Goal: Check status: Check status

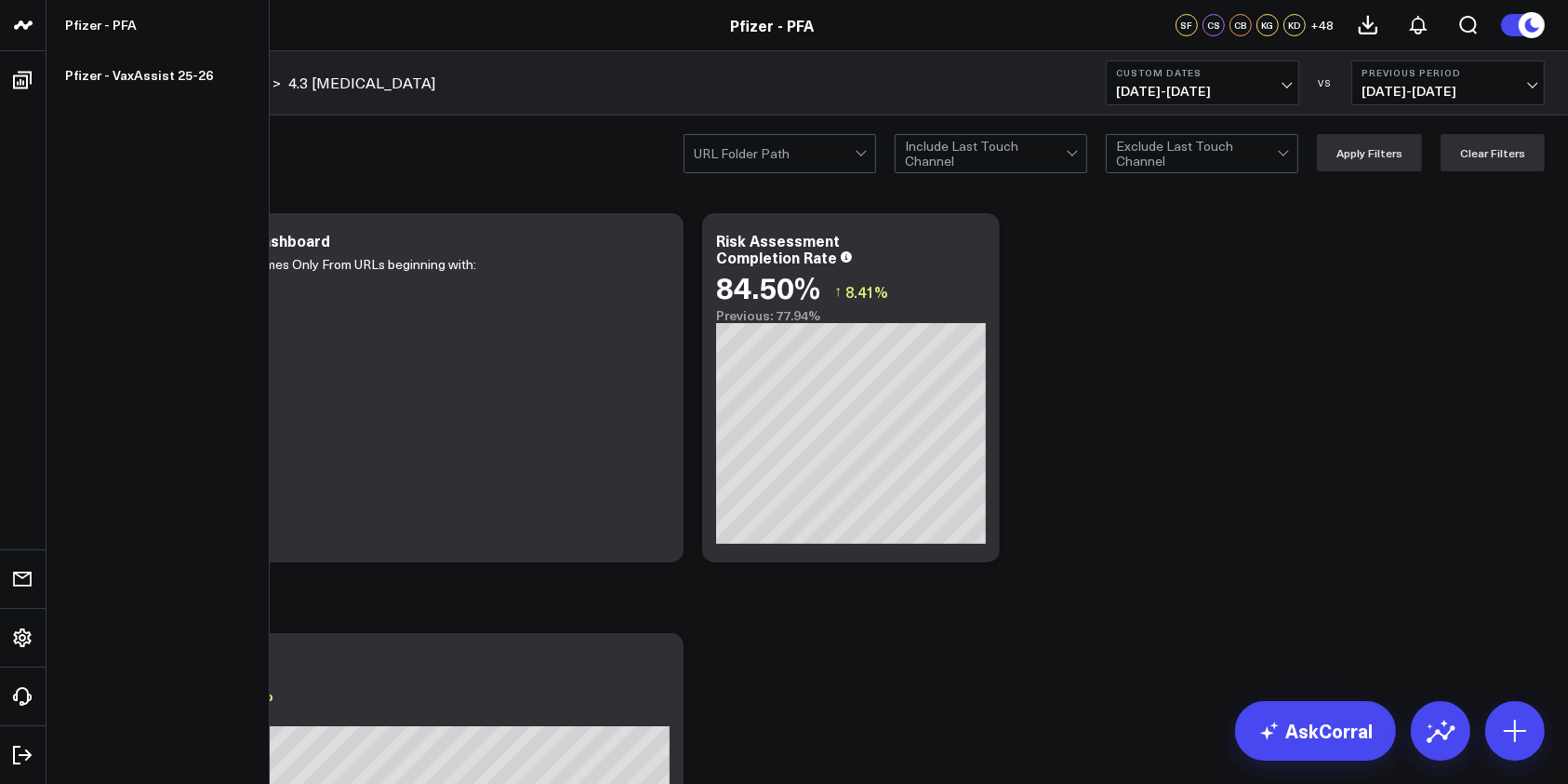
click at [20, 35] on icon at bounding box center [23, 25] width 22 height 22
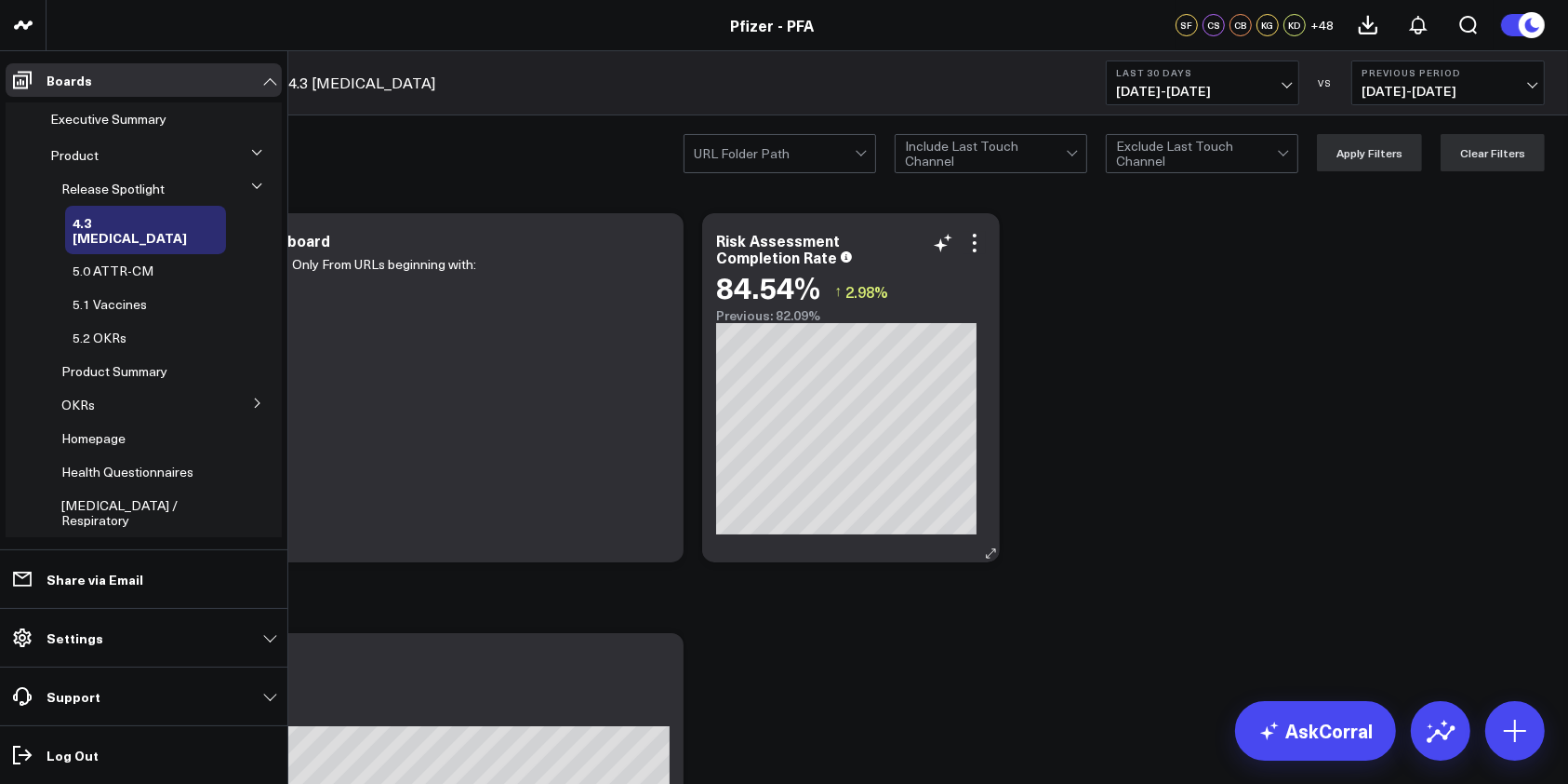
click at [119, 114] on span "Executive Summary" at bounding box center [108, 119] width 116 height 18
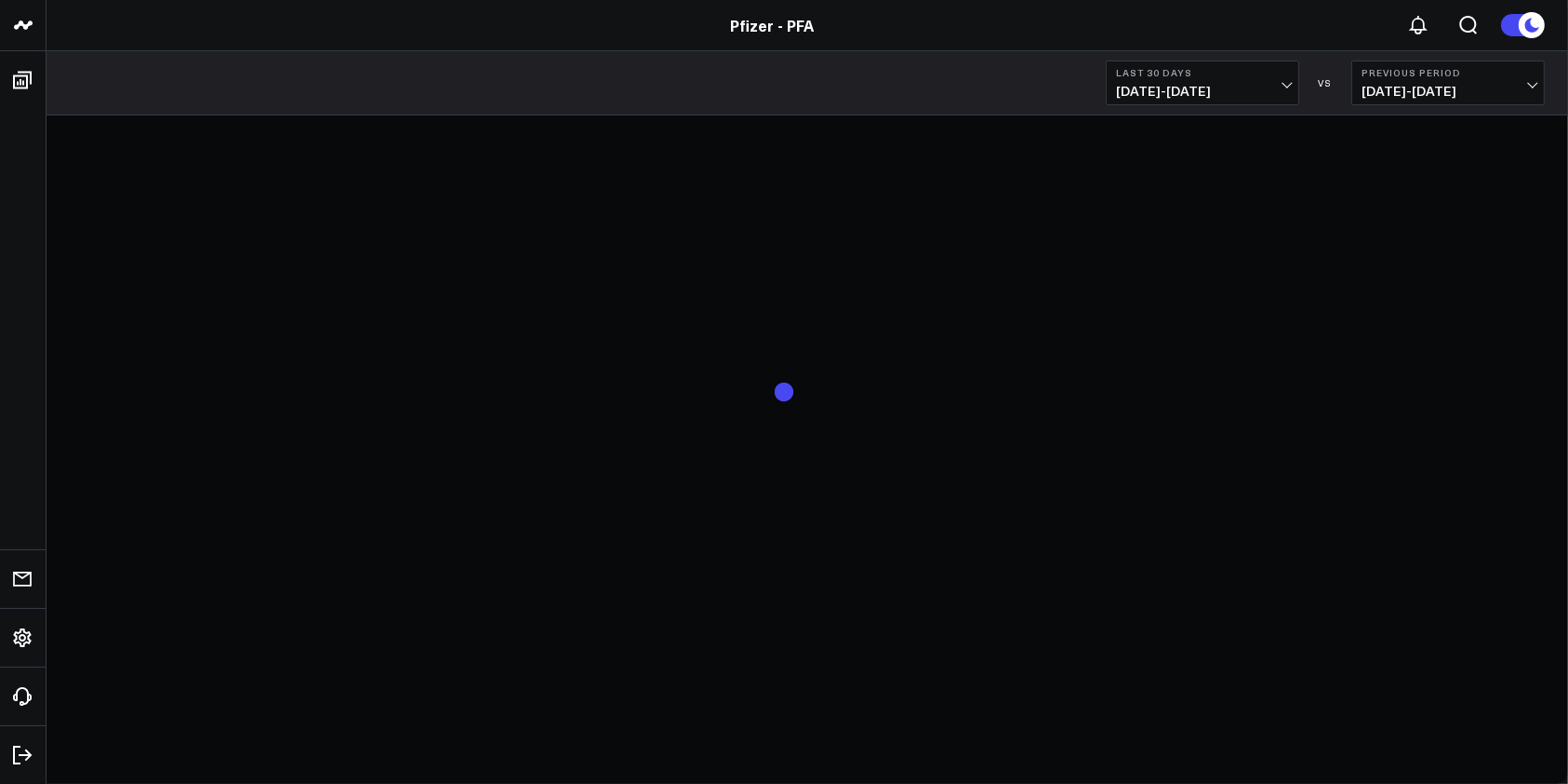
click at [1286, 88] on span "08/26/25 - 09/24/25" at bounding box center [1203, 90] width 173 height 15
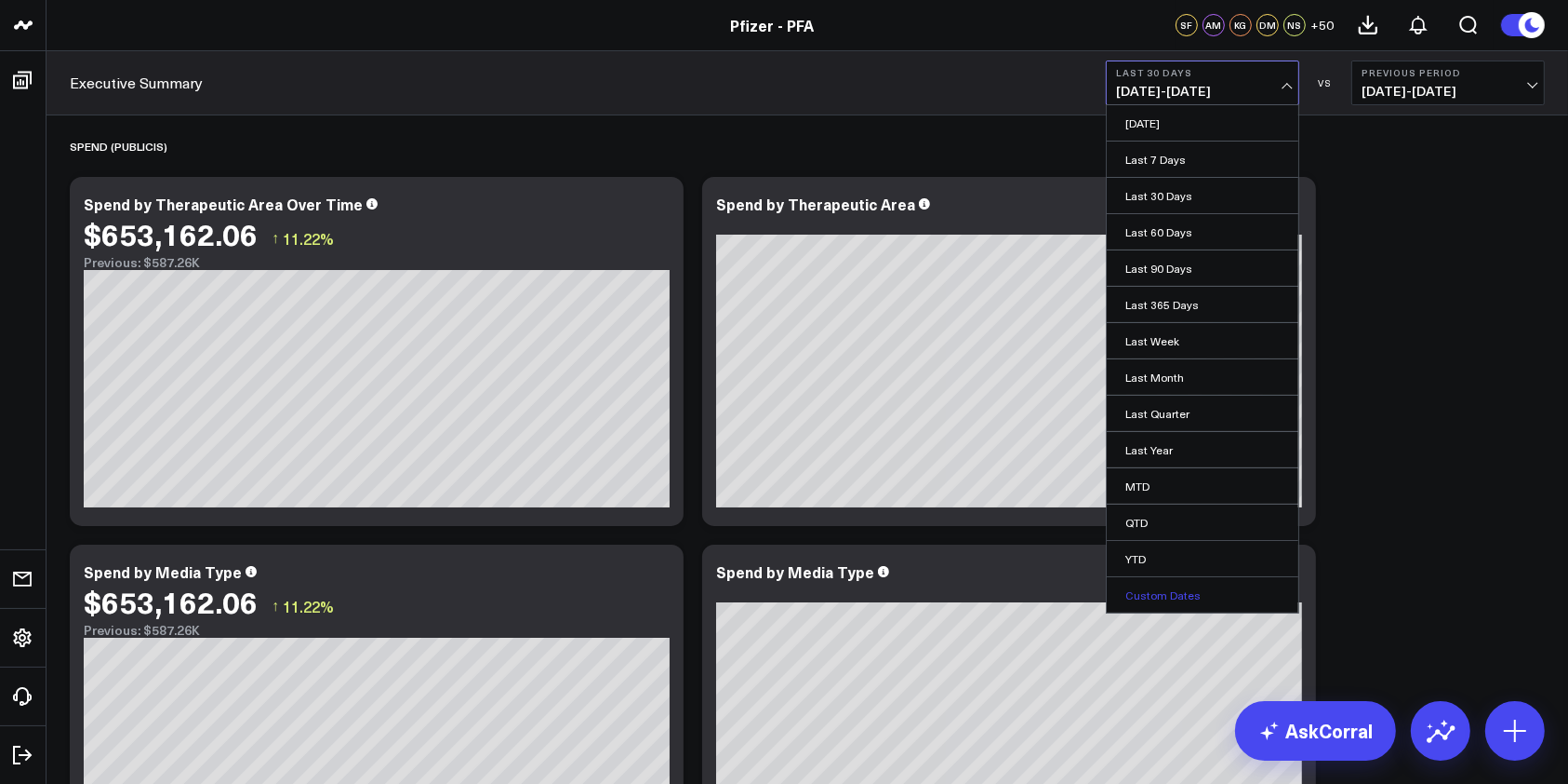
click at [1184, 587] on link "Custom Dates" at bounding box center [1203, 595] width 192 height 36
select select "8"
select select "2025"
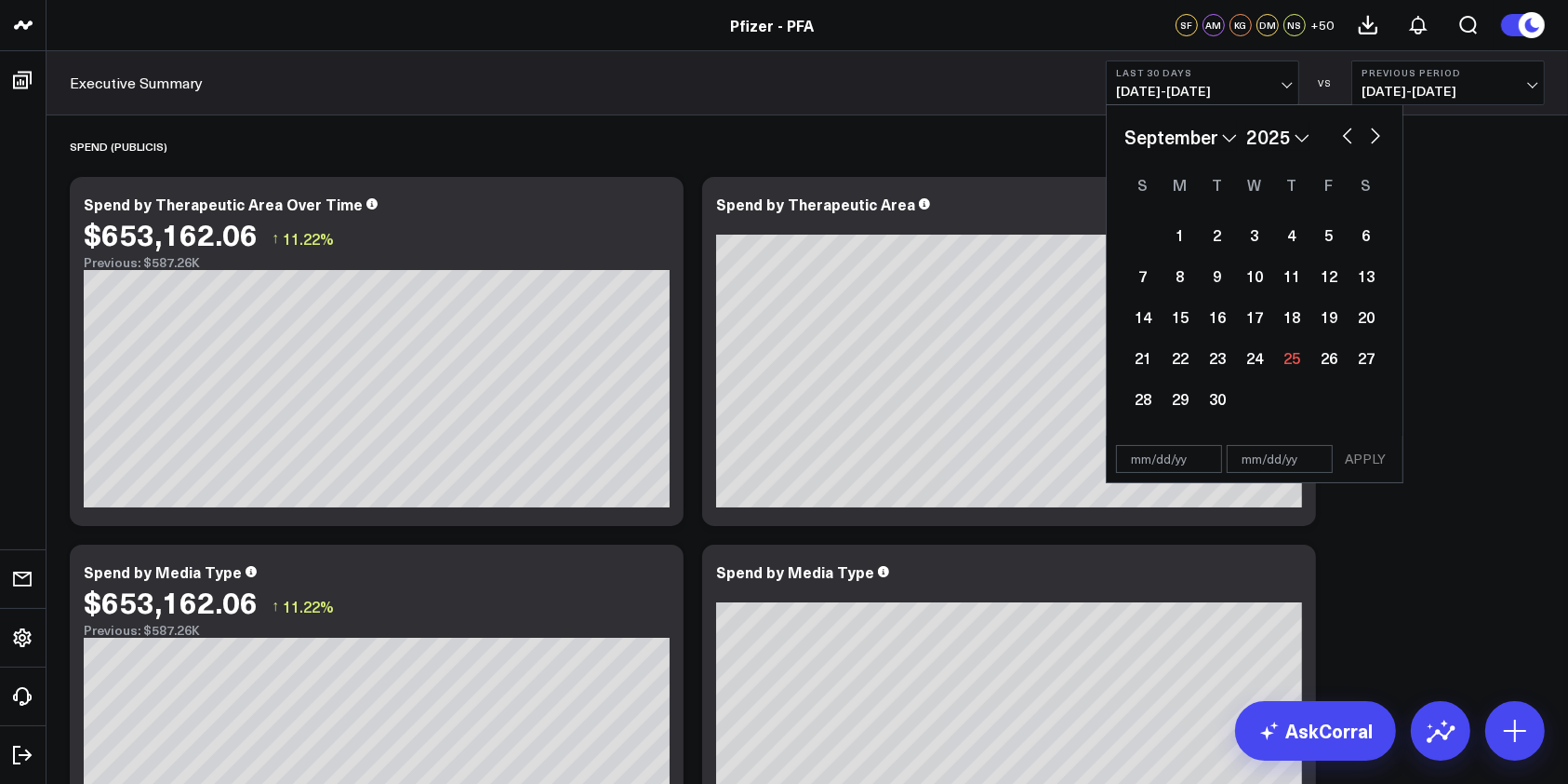
click at [1342, 138] on button "button" at bounding box center [1348, 134] width 19 height 22
select select "7"
select select "2025"
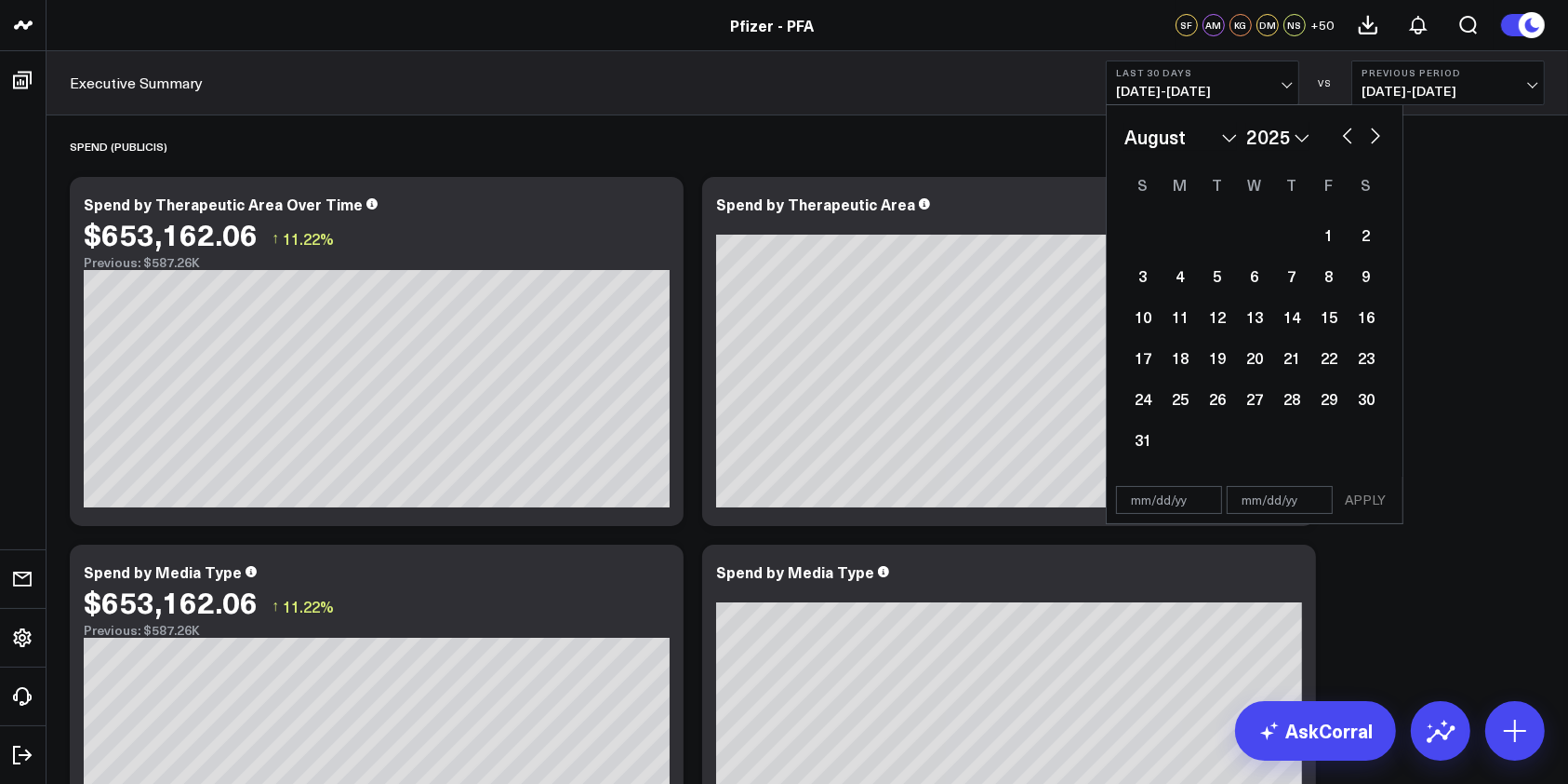
click at [1342, 138] on button "button" at bounding box center [1348, 134] width 19 height 22
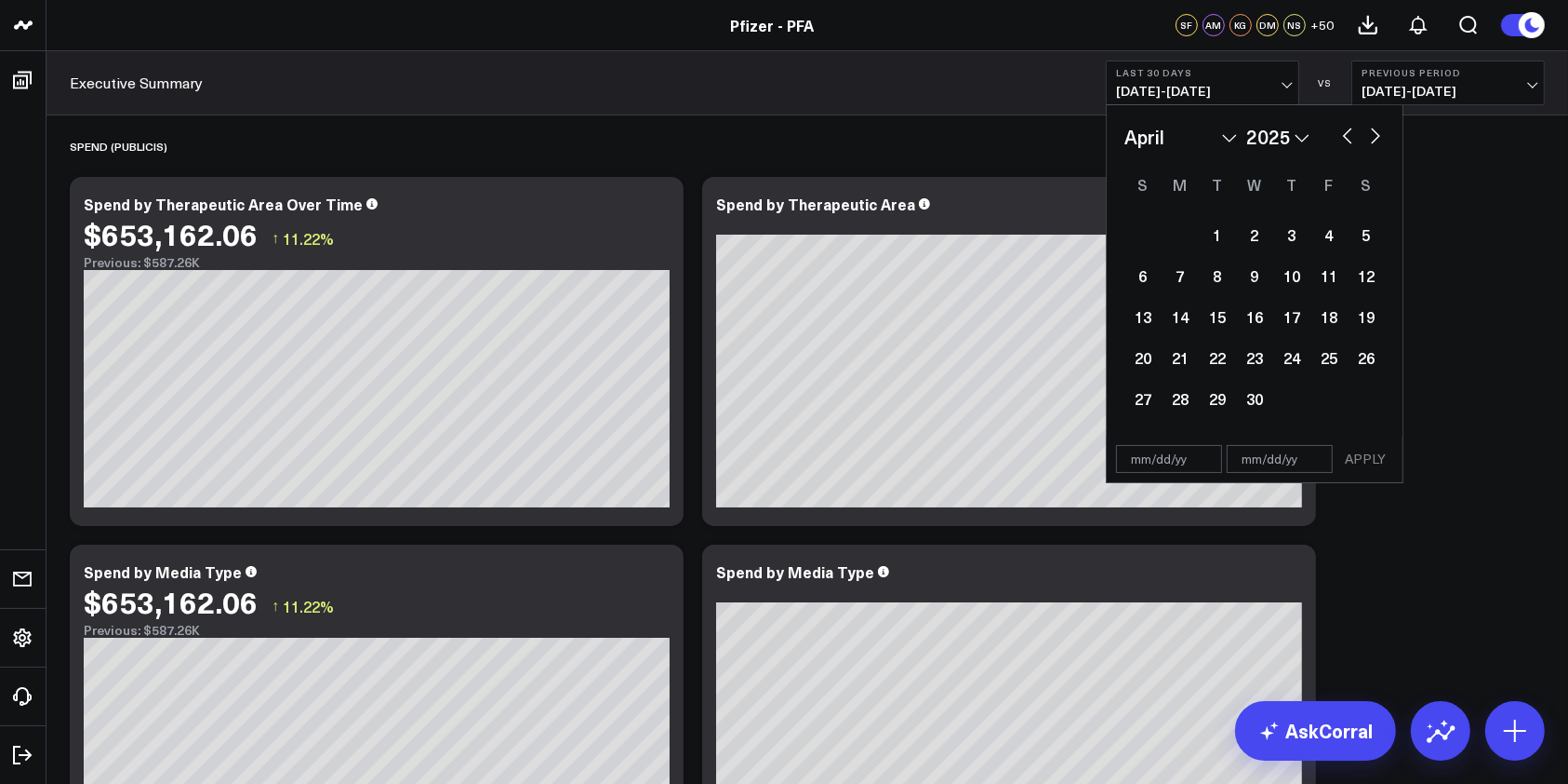
click at [1342, 138] on button "button" at bounding box center [1348, 134] width 19 height 22
select select "2"
select select "2025"
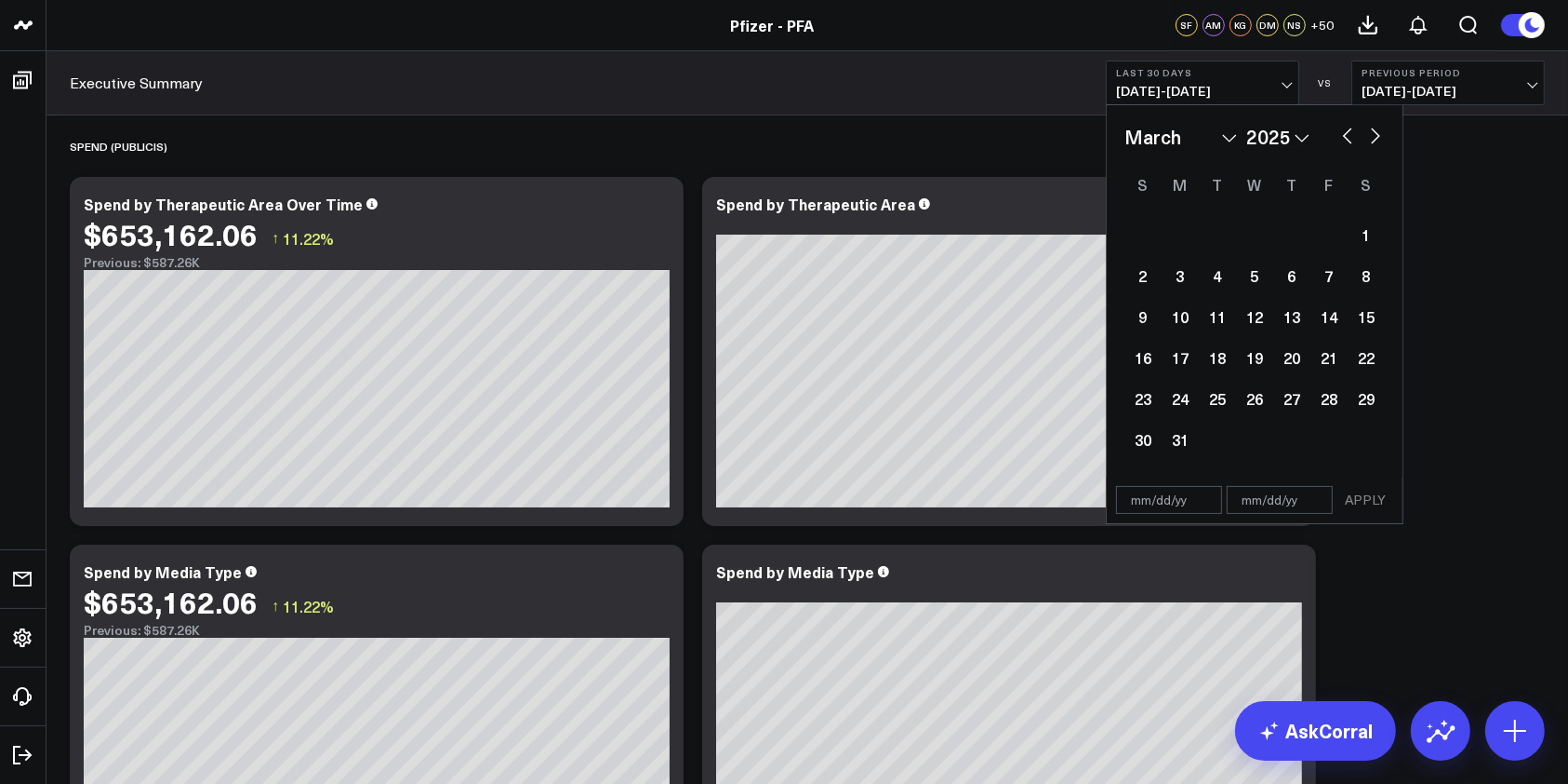
click at [1342, 138] on button "button" at bounding box center [1348, 134] width 19 height 22
select select "2025"
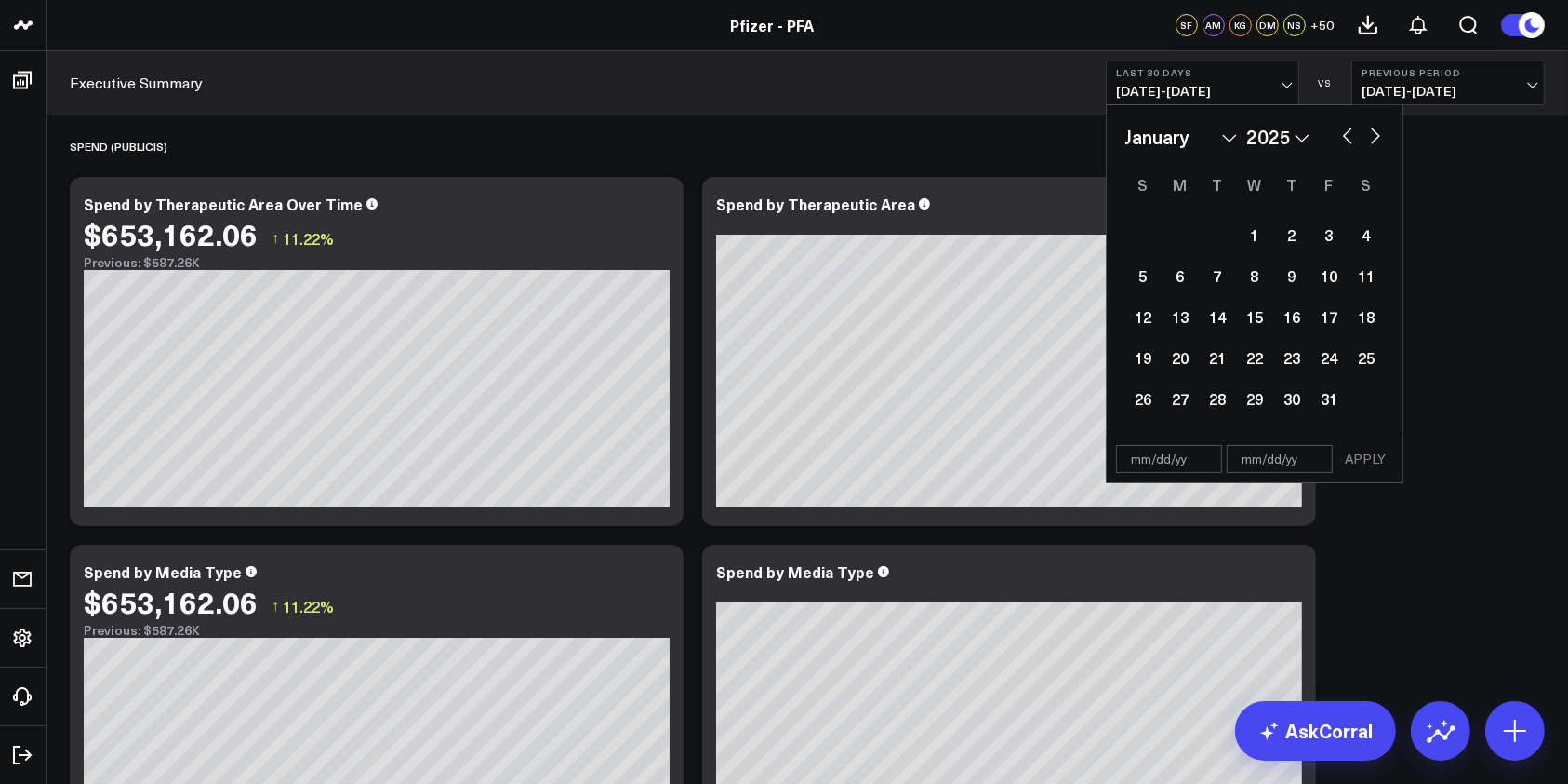
click at [1342, 138] on button "button" at bounding box center [1348, 134] width 19 height 22
select select "9"
select select "2024"
click at [1342, 138] on button "button" at bounding box center [1348, 134] width 19 height 22
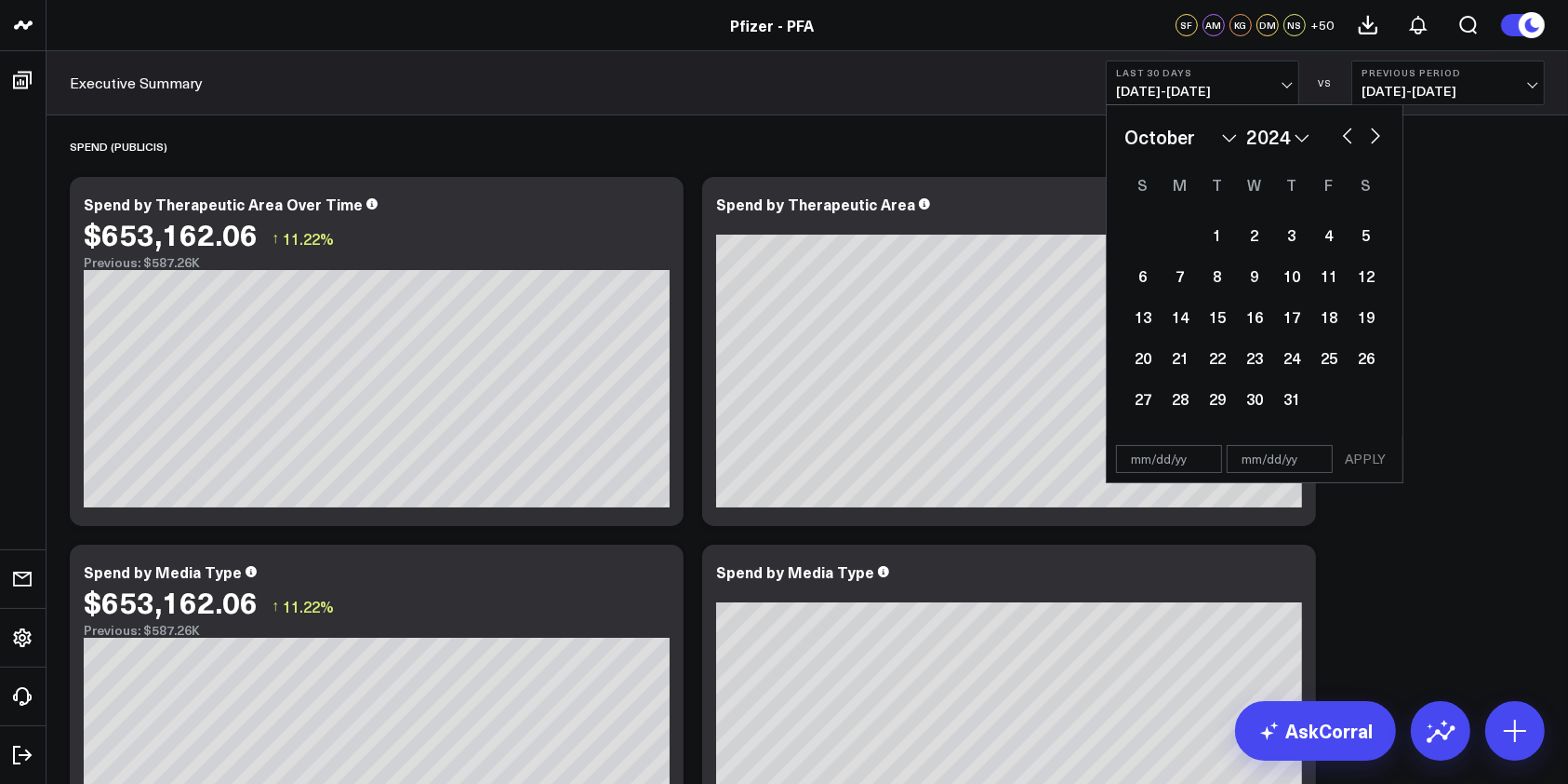
select select "7"
select select "2024"
click at [1293, 227] on div "1" at bounding box center [1291, 234] width 37 height 37
select select "7"
select select "2024"
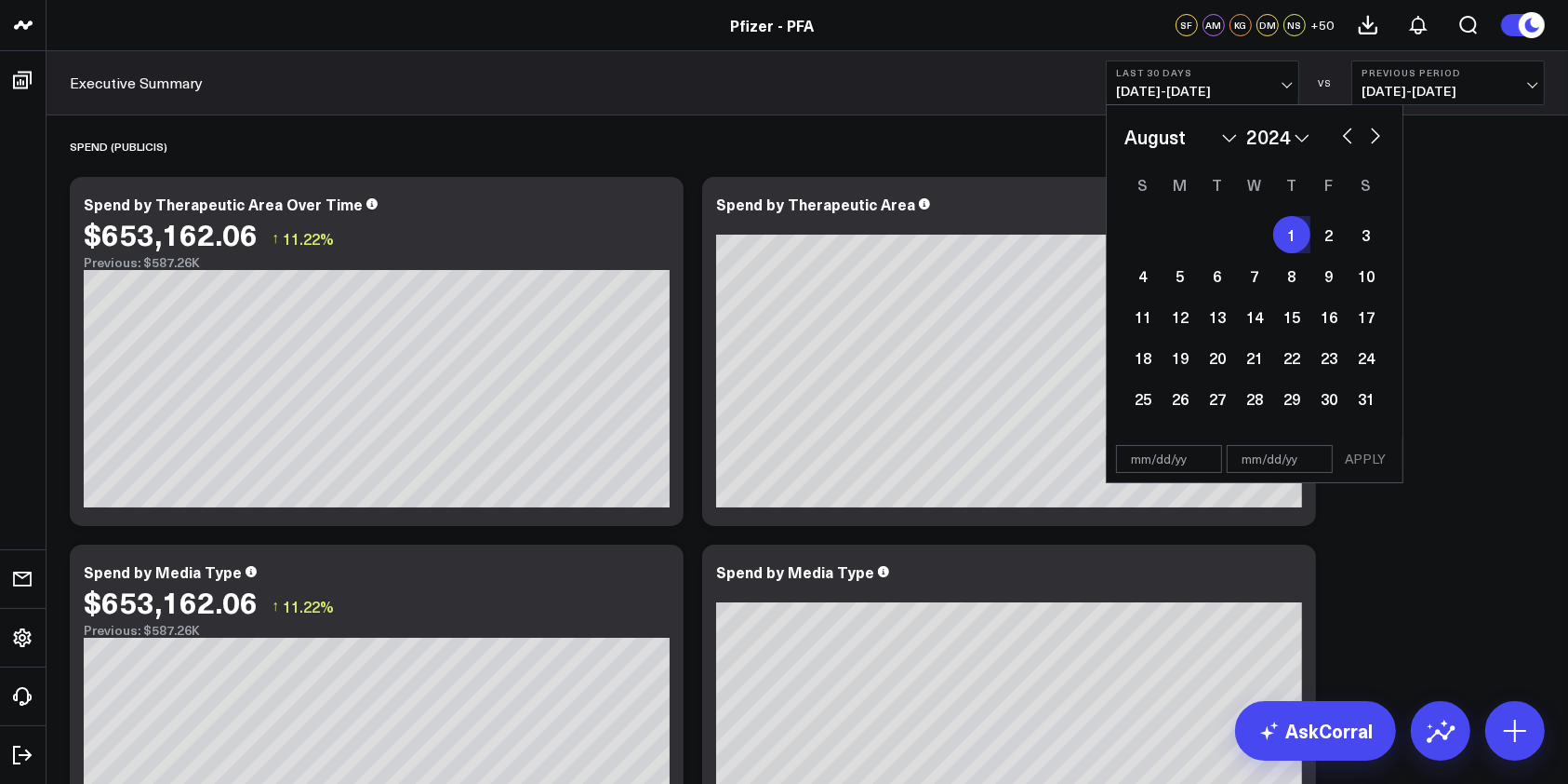
type input "08/01/24"
click at [1373, 145] on div "January February March April May June July August September October November De…" at bounding box center [1254, 137] width 260 height 28
click at [1373, 132] on button "button" at bounding box center [1375, 134] width 19 height 22
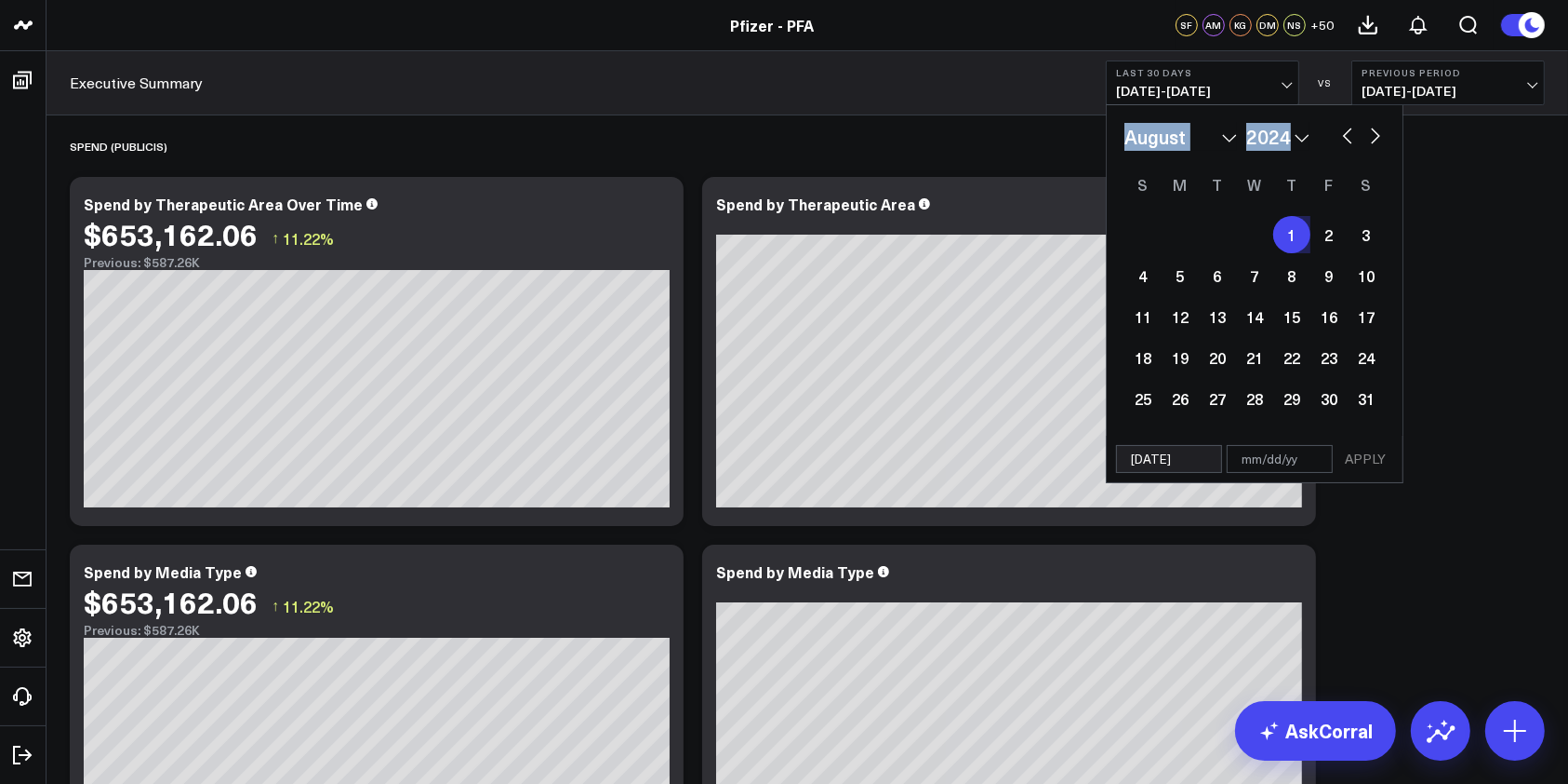
select select "9"
select select "2024"
click at [1373, 132] on button "button" at bounding box center [1375, 134] width 19 height 22
select select "2025"
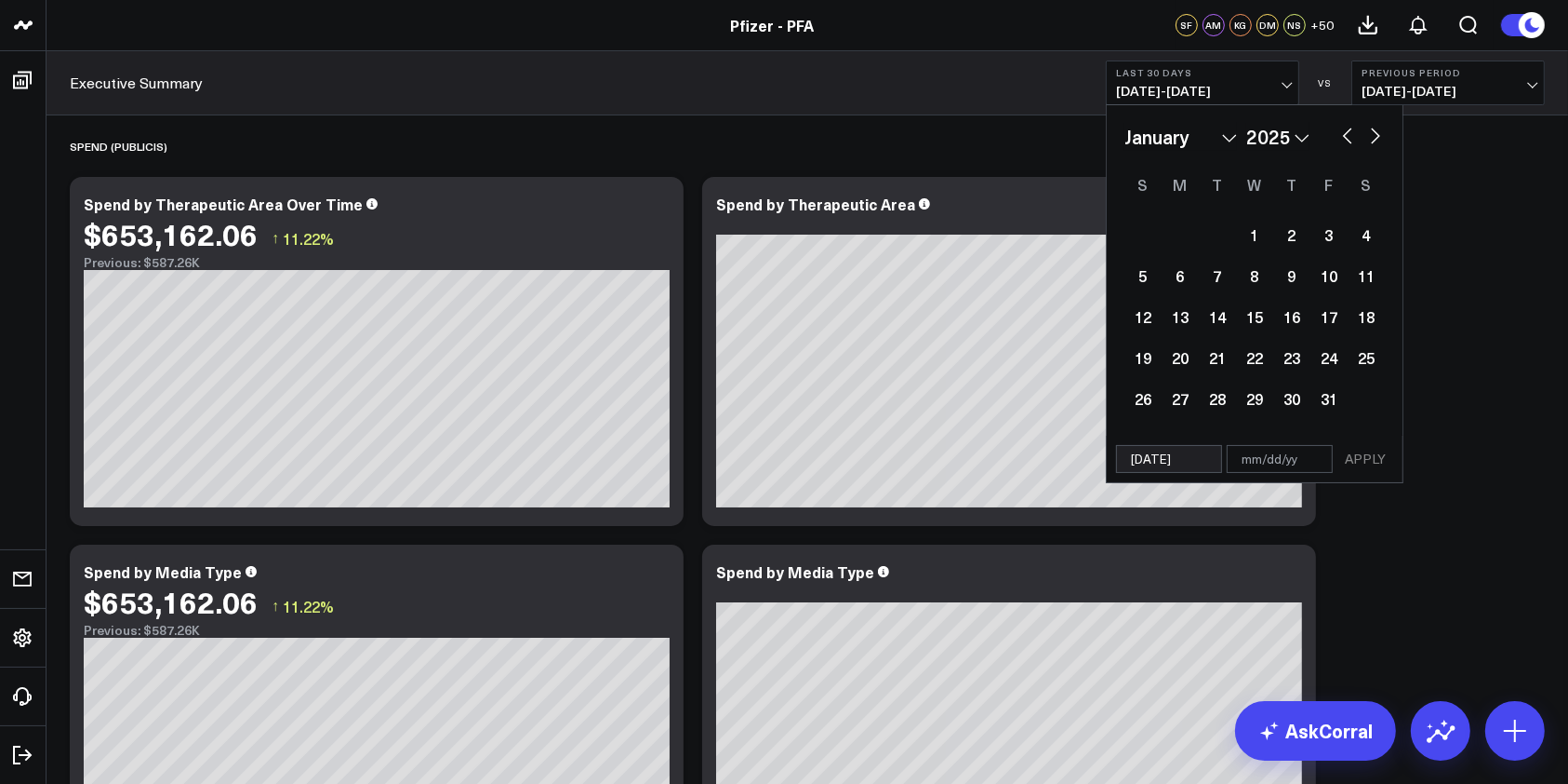
click at [1373, 132] on button "button" at bounding box center [1375, 134] width 19 height 22
select select "3"
select select "2025"
click at [1373, 132] on button "button" at bounding box center [1375, 134] width 19 height 22
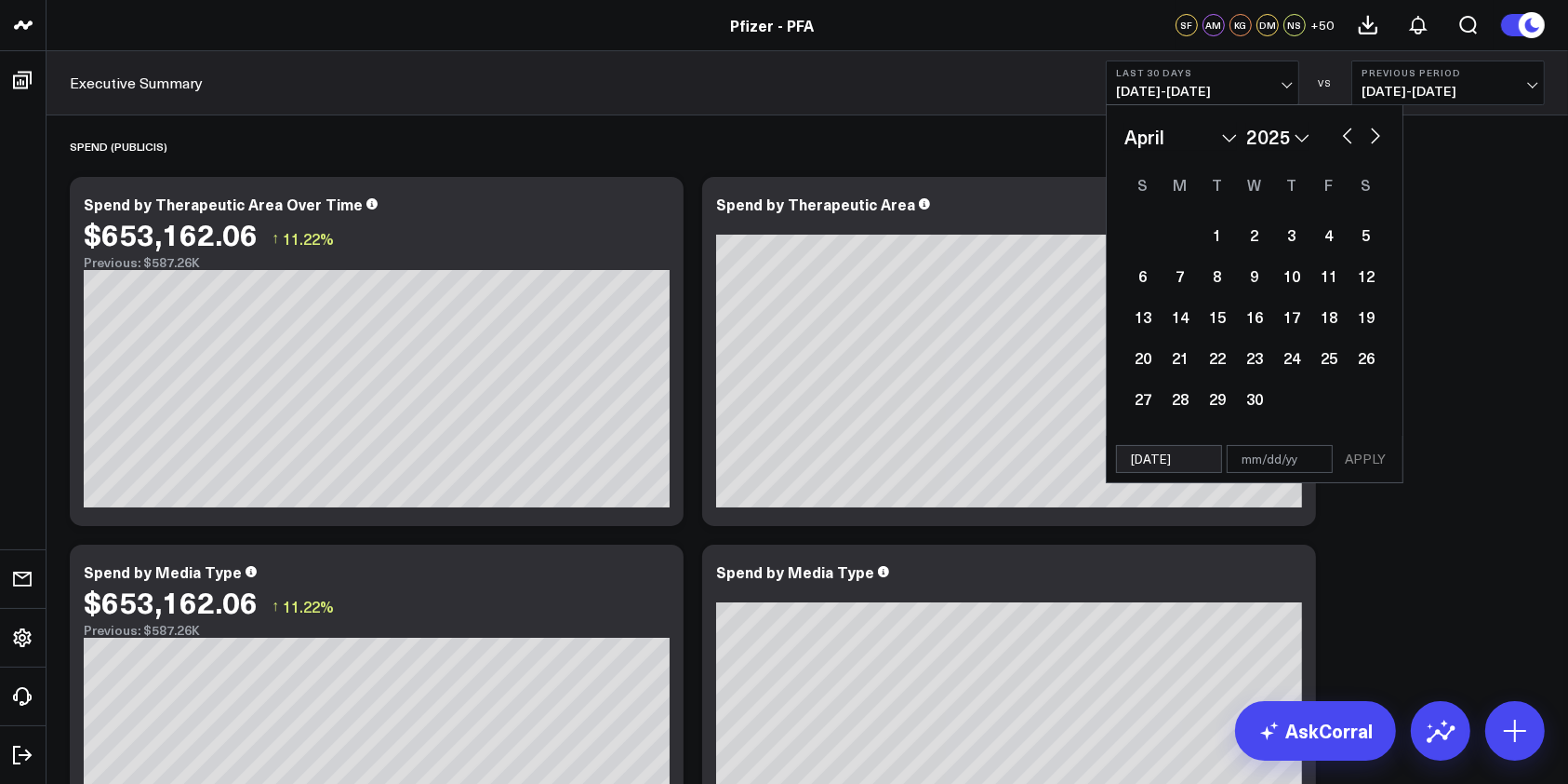
select select "4"
select select "2025"
click at [1373, 132] on button "button" at bounding box center [1375, 134] width 19 height 22
select select "5"
select select "2025"
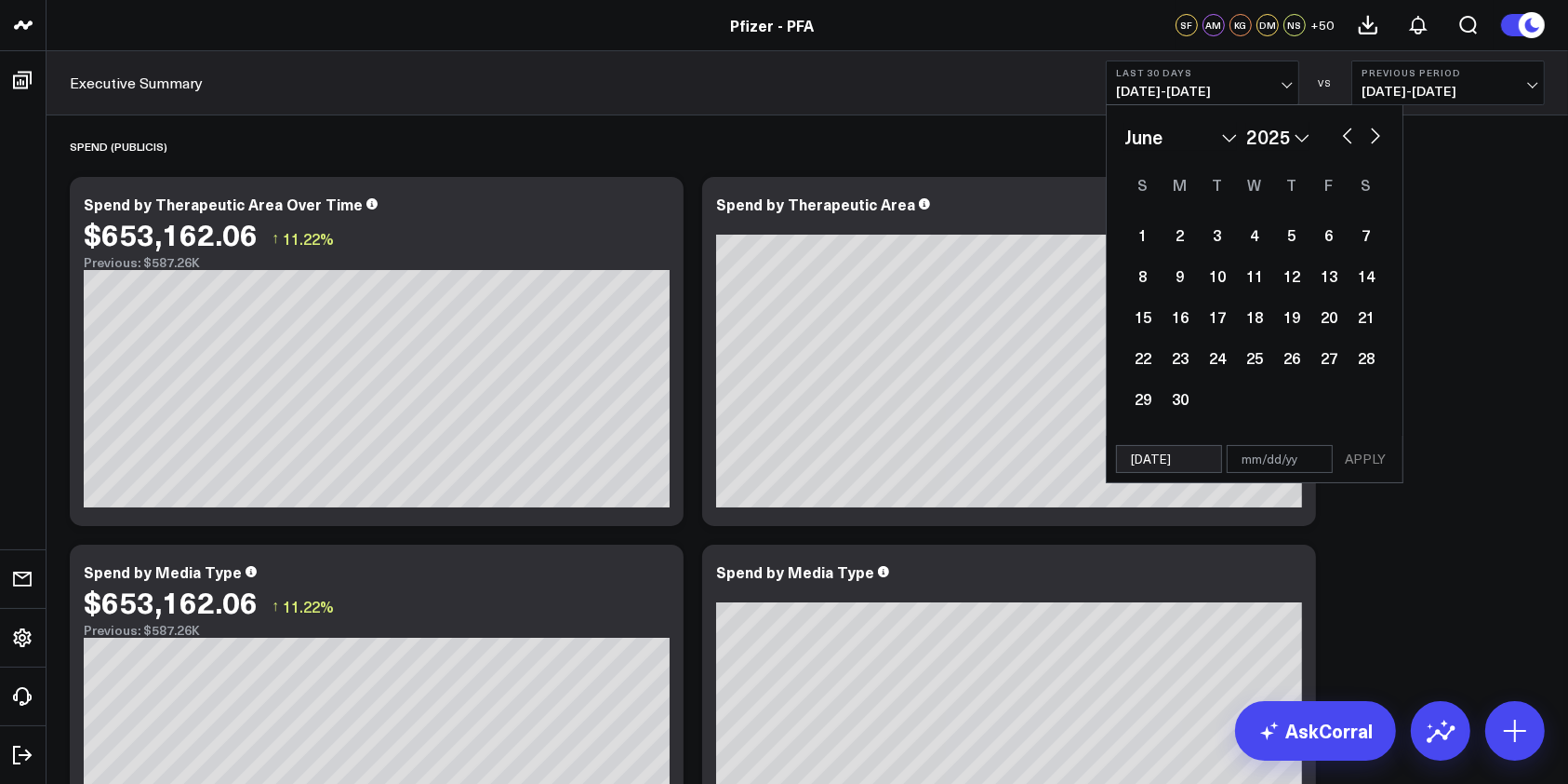
click at [1373, 132] on button "button" at bounding box center [1375, 134] width 19 height 22
select select "6"
select select "2025"
click at [1373, 132] on button "button" at bounding box center [1375, 134] width 19 height 22
select select "7"
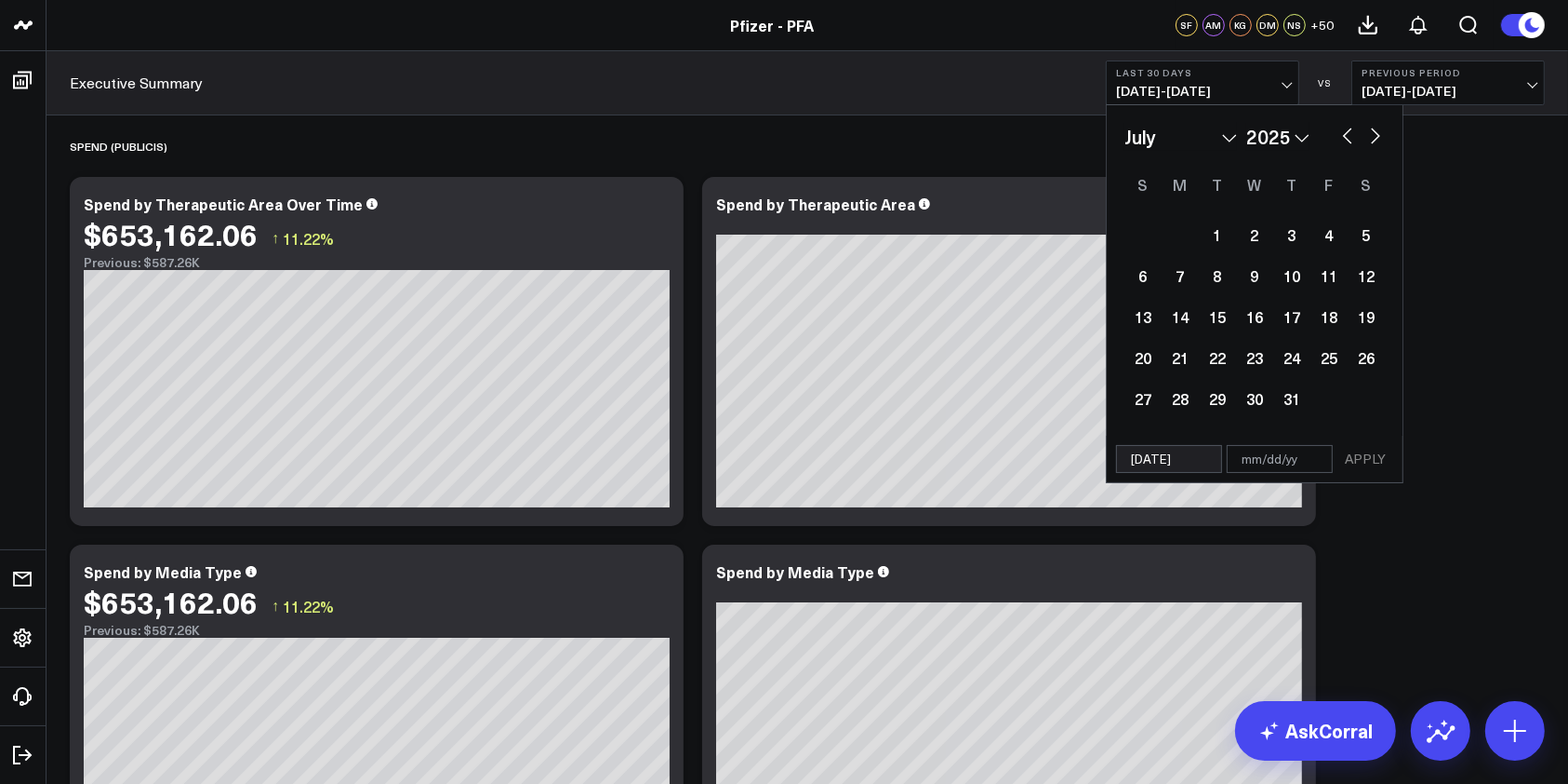
select select "2025"
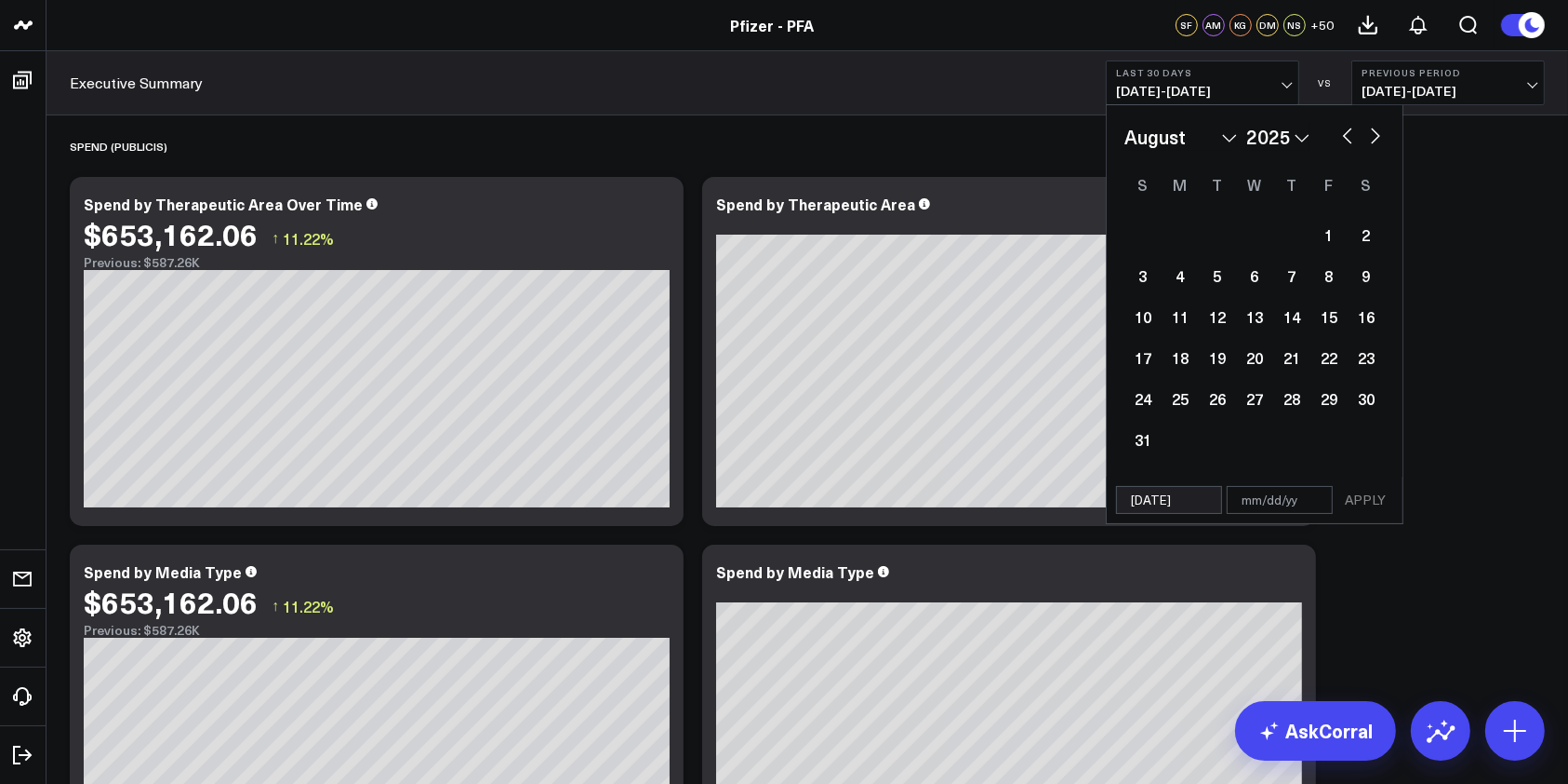
click at [1373, 132] on button "button" at bounding box center [1375, 134] width 19 height 22
select select "8"
select select "2025"
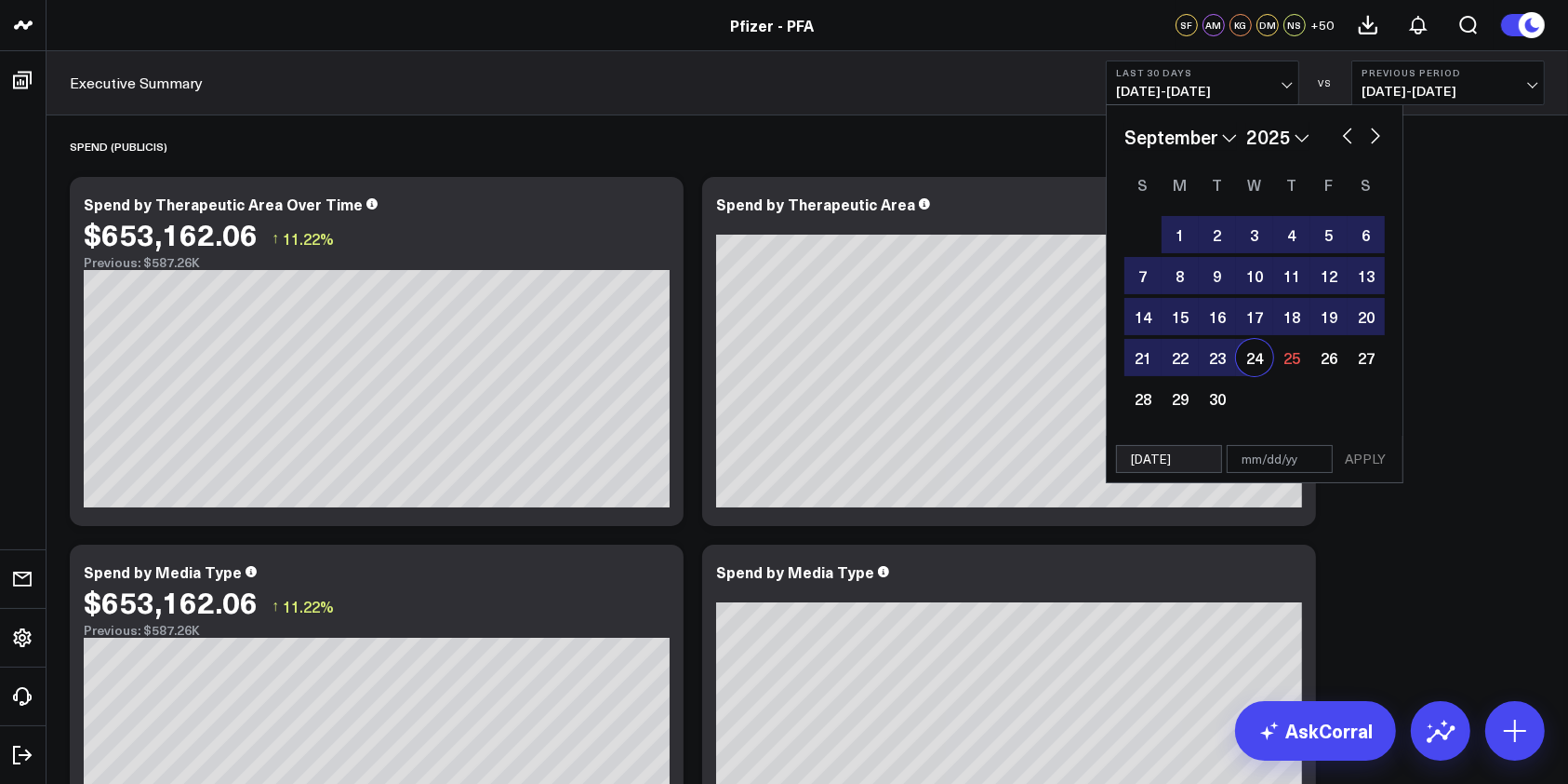
click at [1263, 354] on div "24" at bounding box center [1254, 357] width 37 height 37
type input "09/24/25"
select select "8"
select select "2025"
click at [1381, 454] on button "APPLY" at bounding box center [1365, 459] width 56 height 28
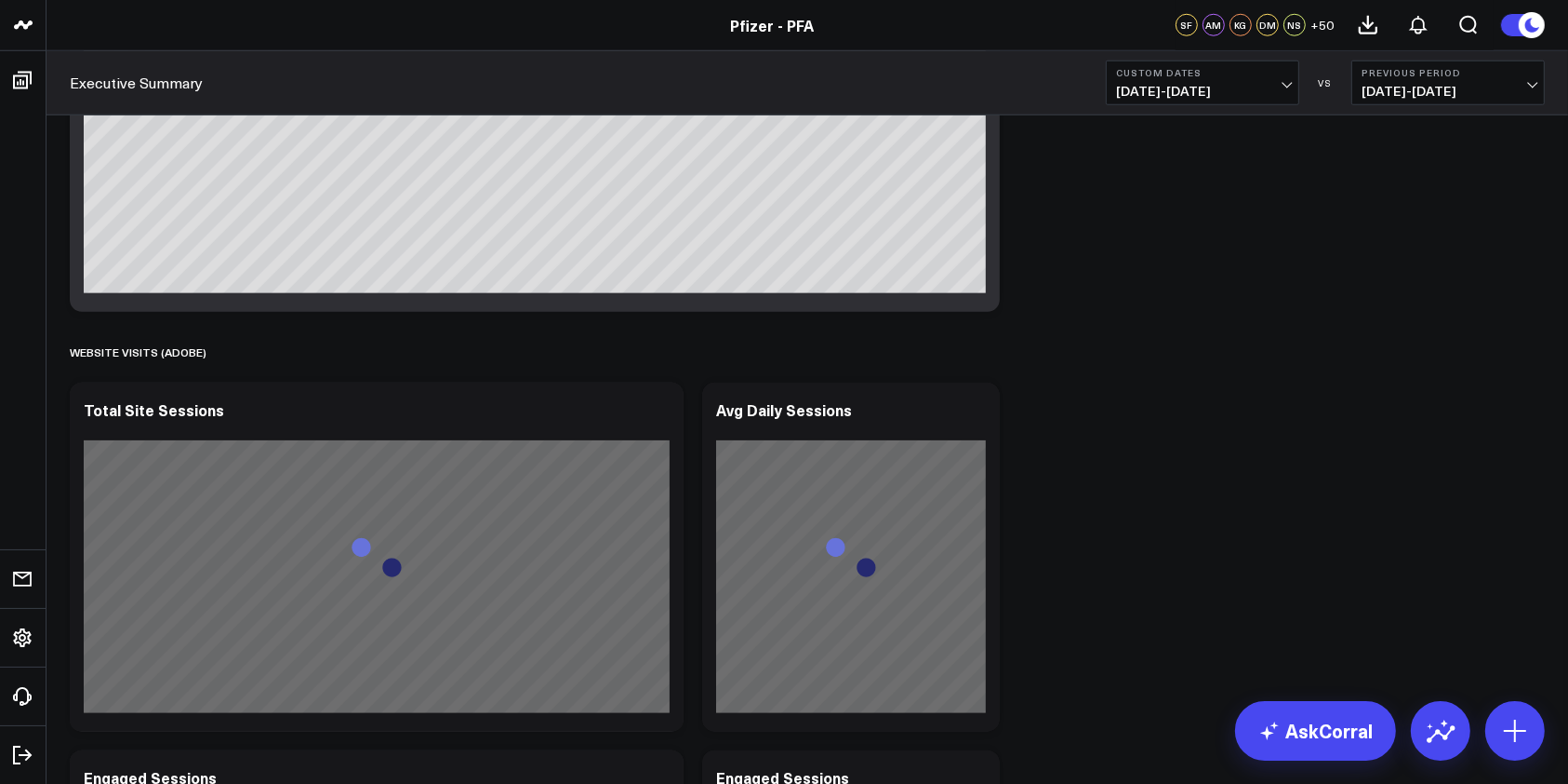
scroll to position [1861, 0]
